Goal: Task Accomplishment & Management: Manage account settings

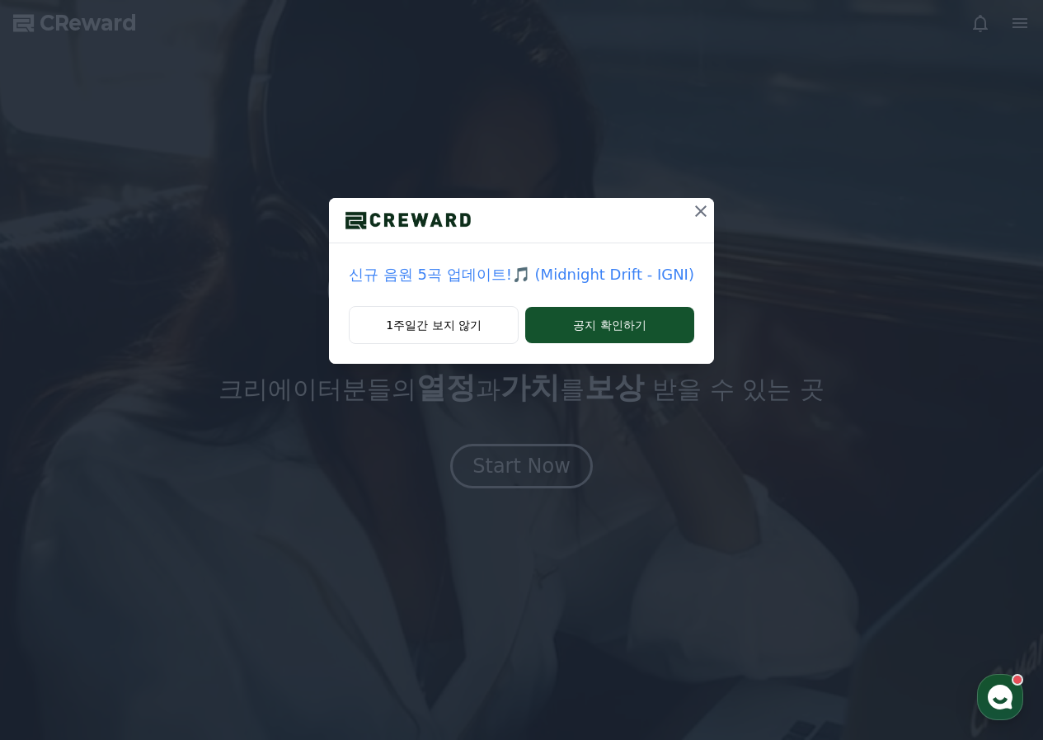
click at [698, 205] on icon at bounding box center [701, 211] width 20 height 20
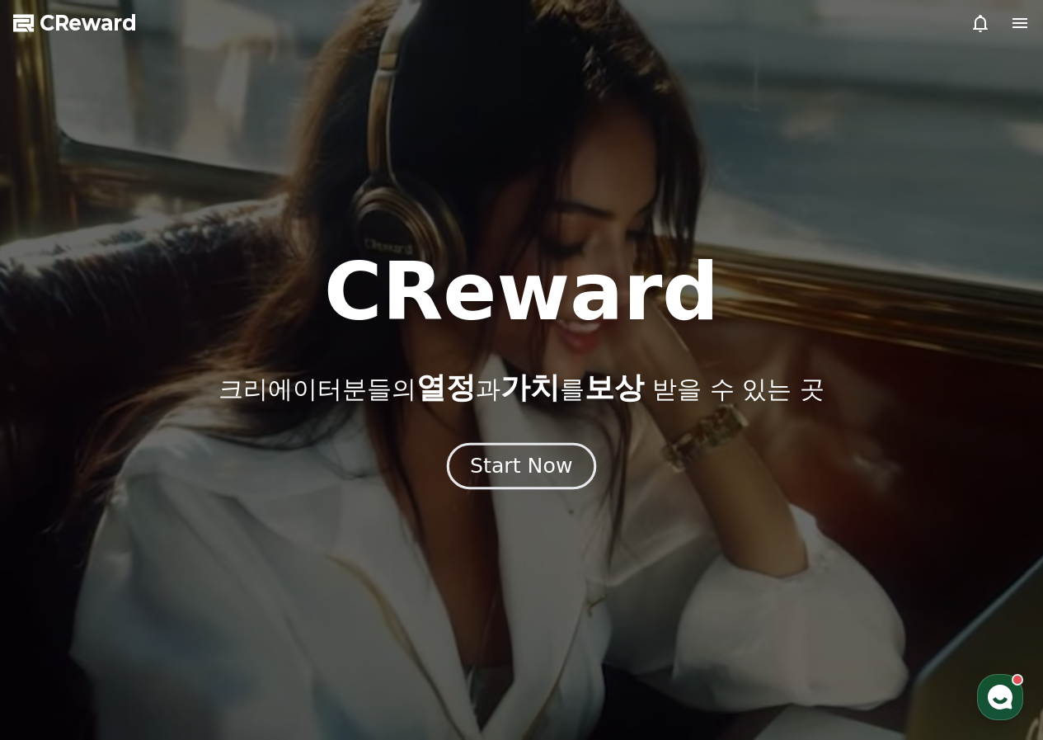
click at [537, 487] on button "Start Now" at bounding box center [521, 465] width 149 height 47
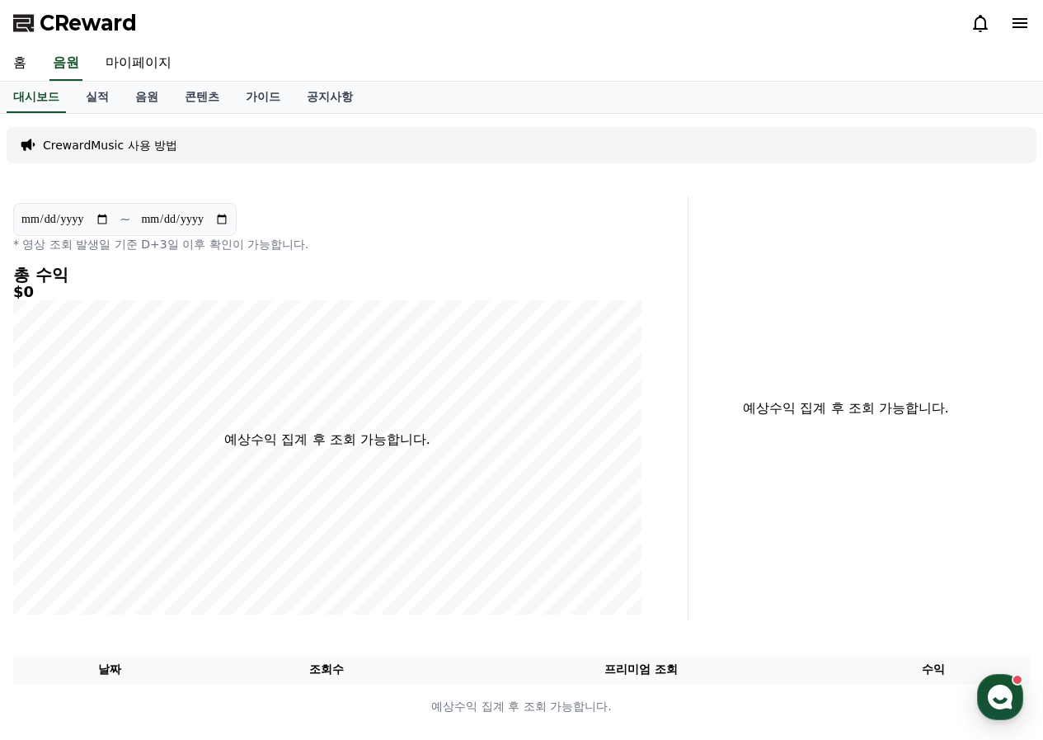
click at [155, 44] on div "CReward" at bounding box center [521, 23] width 1043 height 46
click at [155, 55] on link "마이페이지" at bounding box center [138, 63] width 92 height 35
select select "**********"
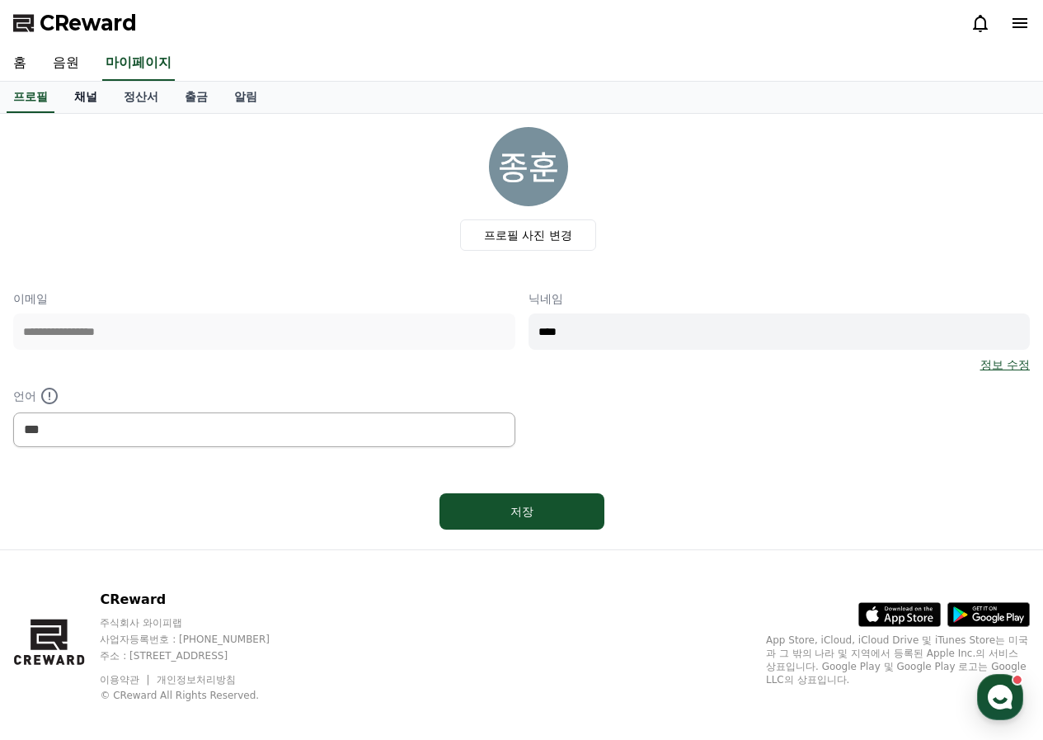
click at [82, 98] on link "채널" at bounding box center [85, 97] width 49 height 31
